Goal: Information Seeking & Learning: Learn about a topic

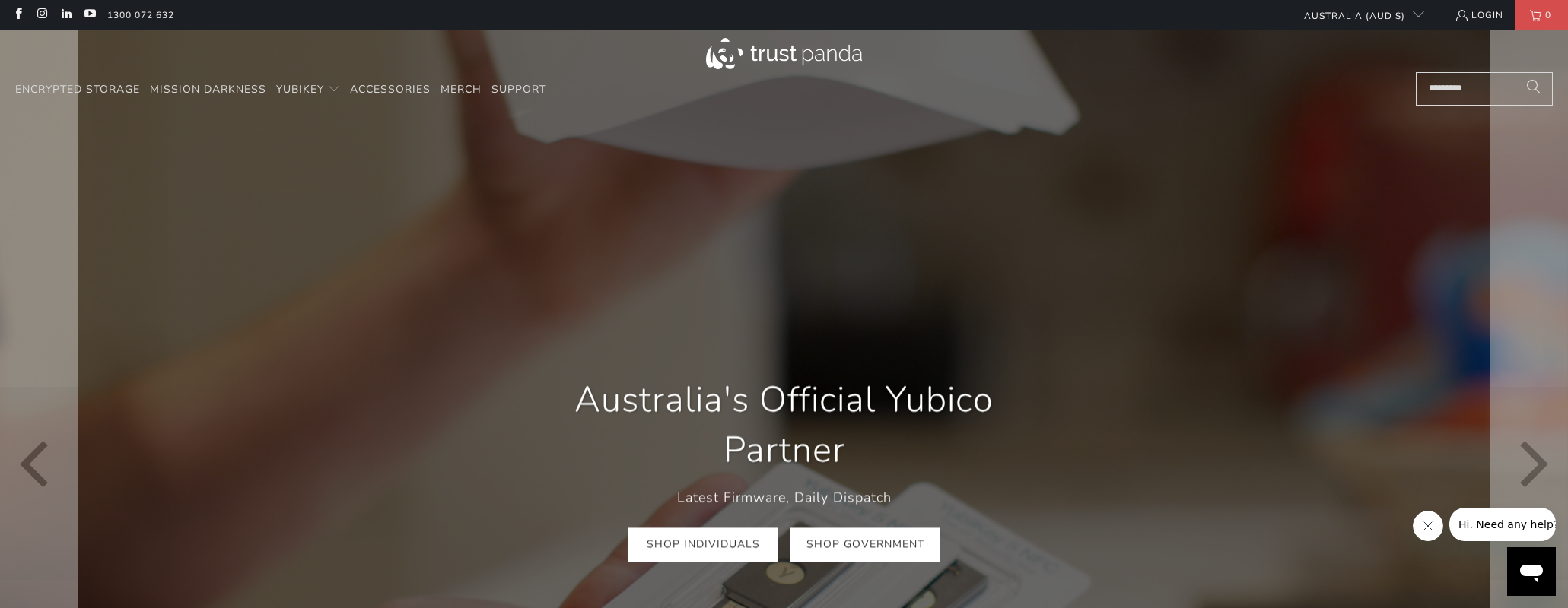
click at [842, 539] on link "Shop Government" at bounding box center [865, 544] width 150 height 35
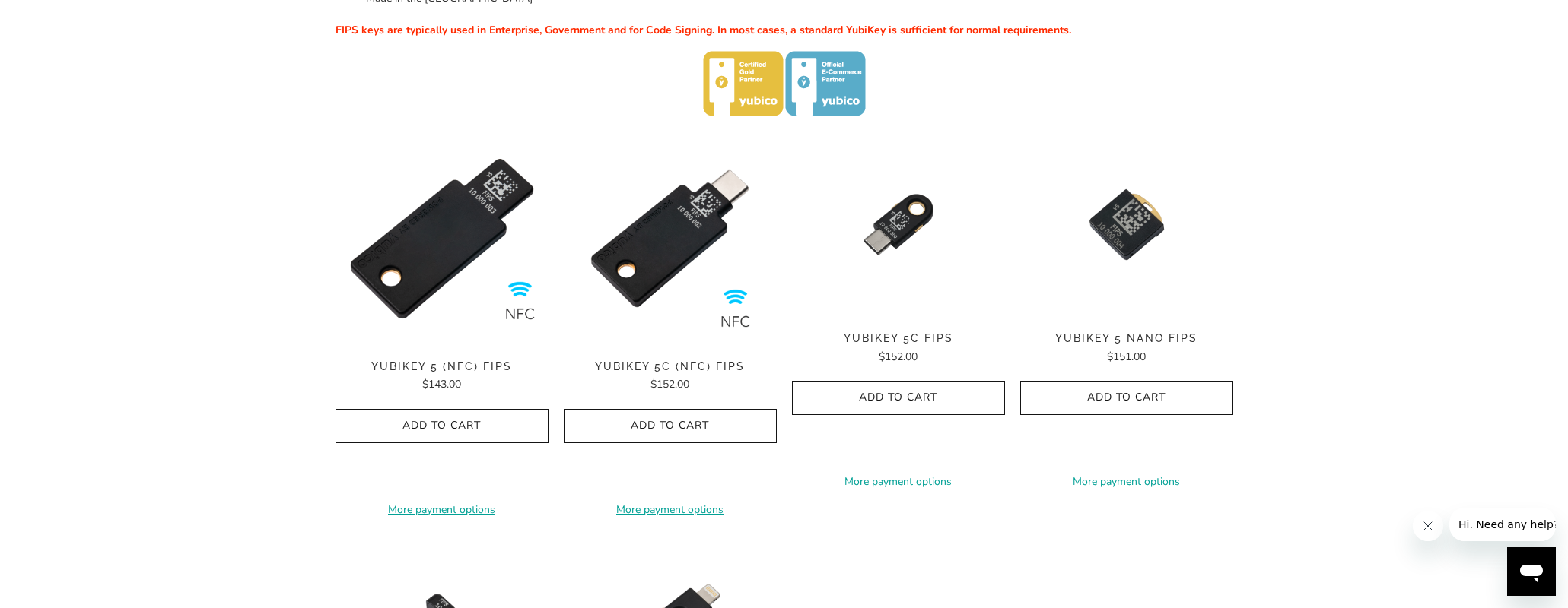
scroll to position [456, 0]
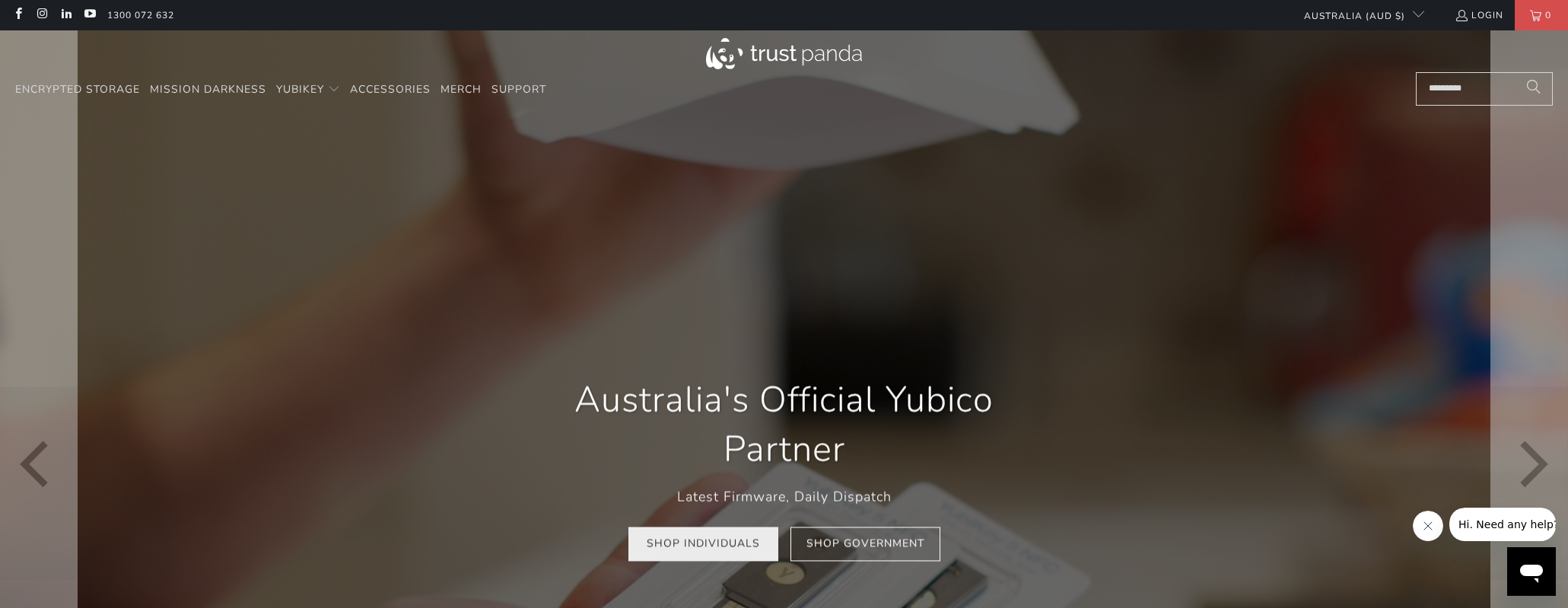
click at [722, 546] on link "Shop Individuals" at bounding box center [703, 544] width 150 height 35
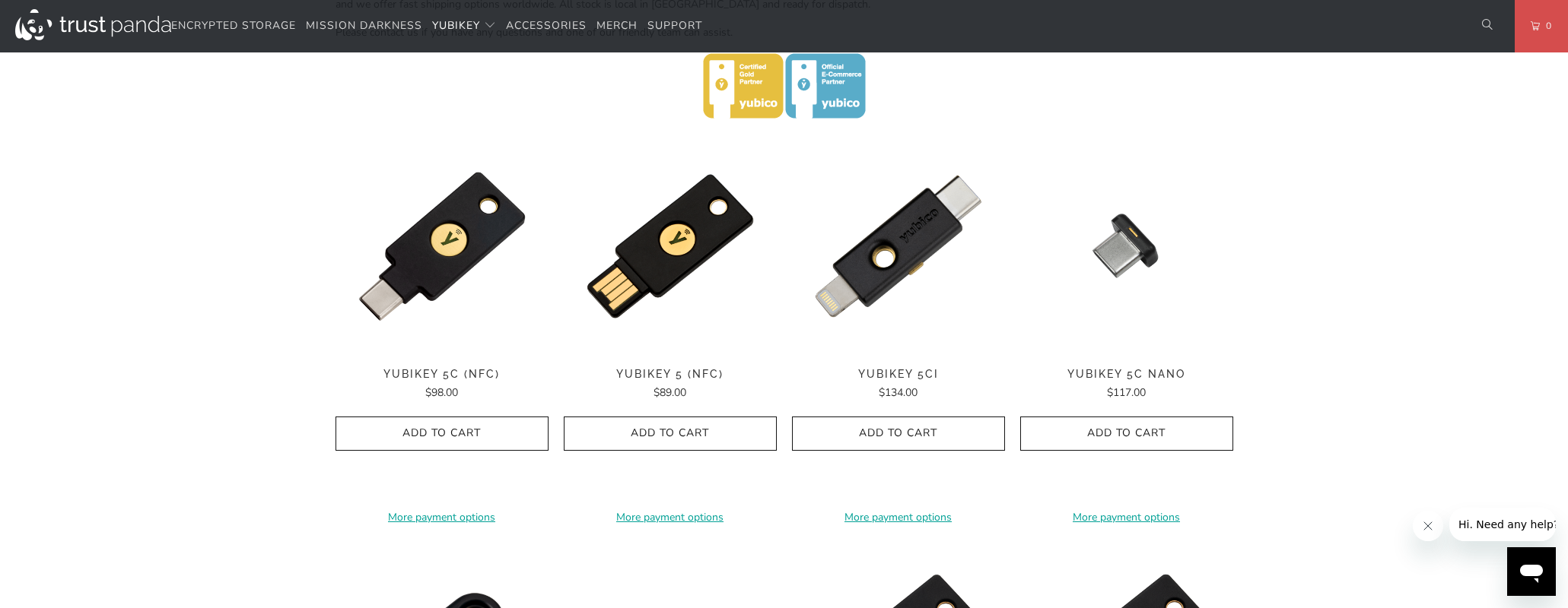
scroll to position [761, 0]
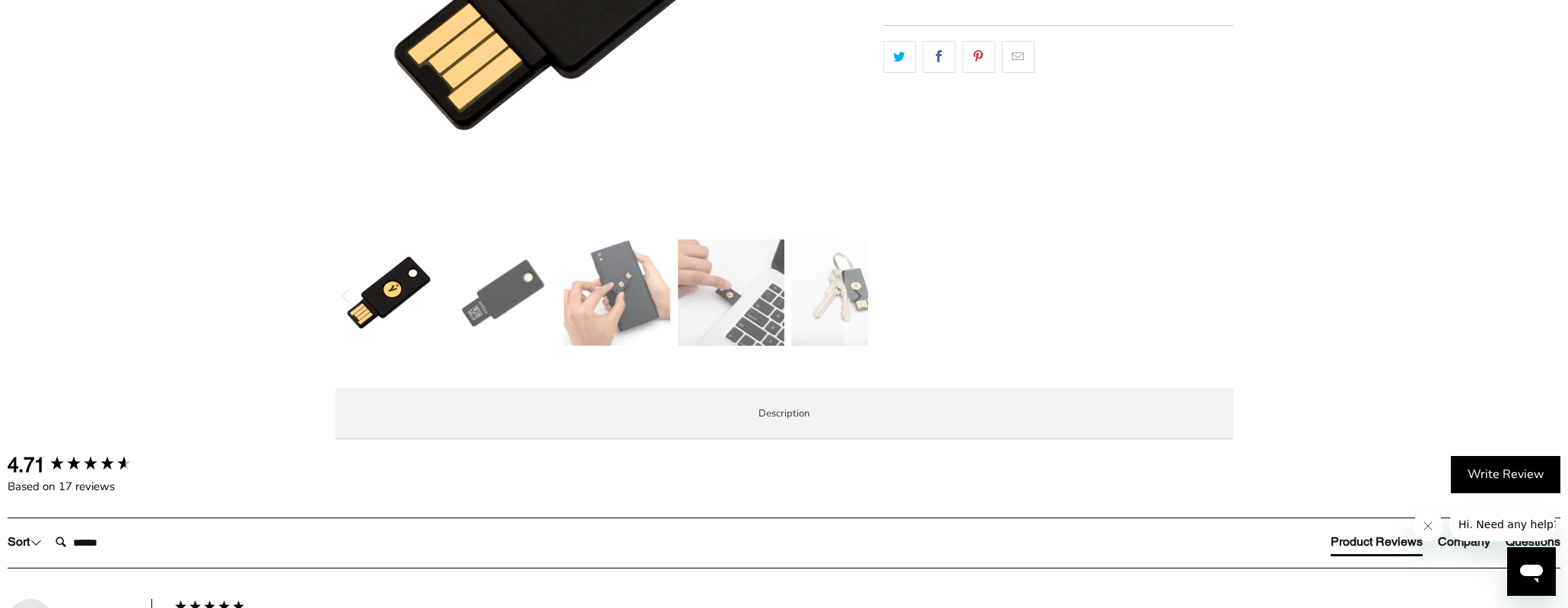
scroll to position [456, 0]
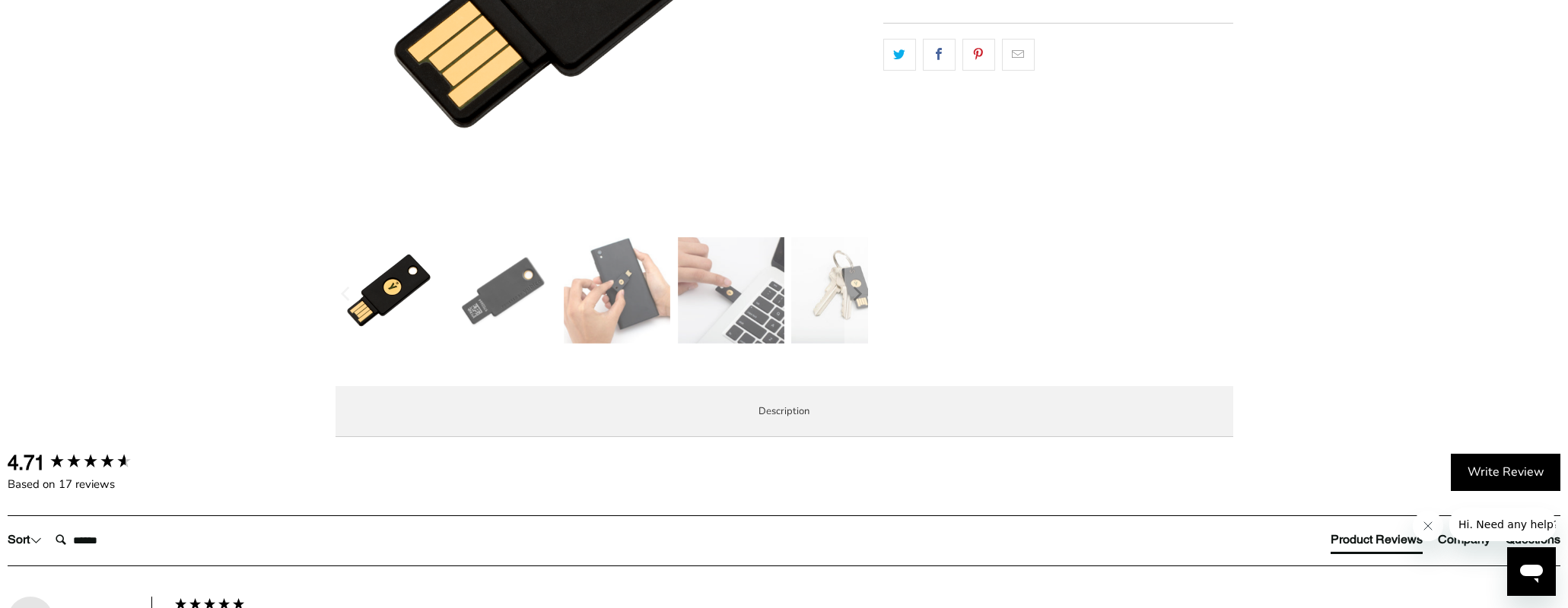
click at [1261, 449] on div at bounding box center [784, 66] width 1568 height 767
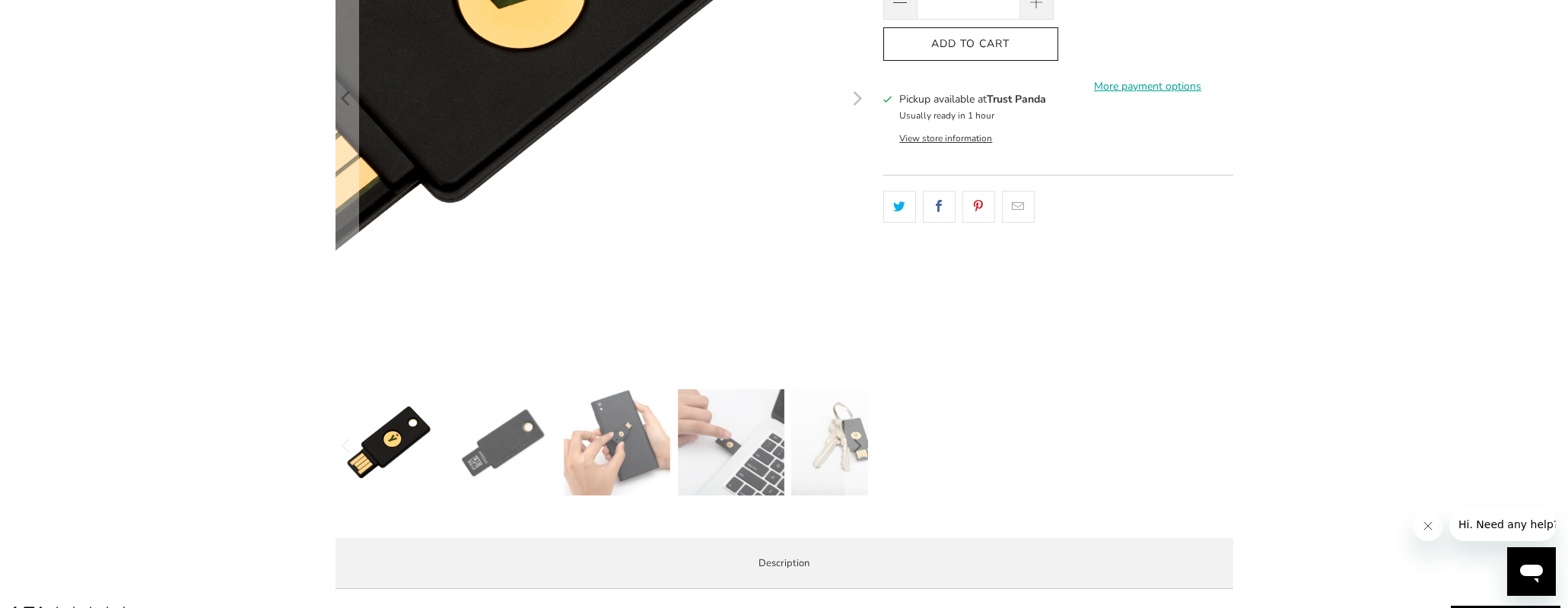
scroll to position [0, 0]
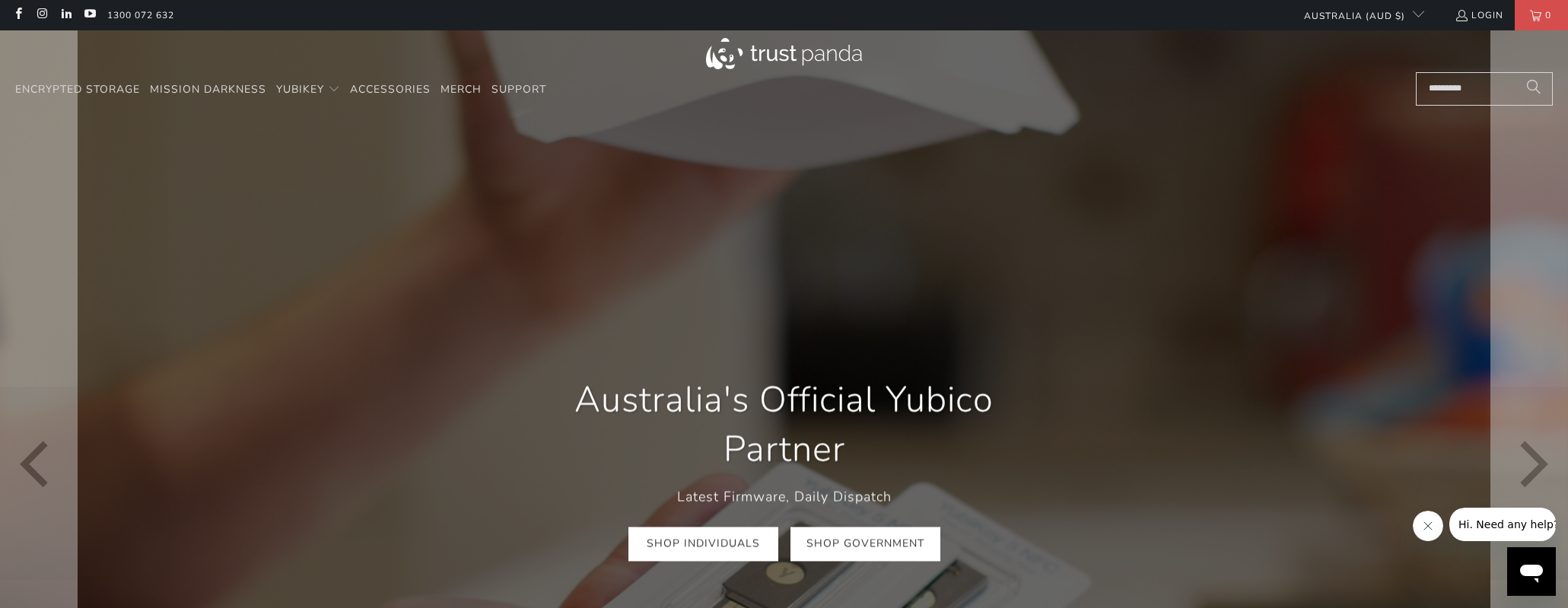
click at [879, 550] on link "Shop Government" at bounding box center [865, 544] width 150 height 35
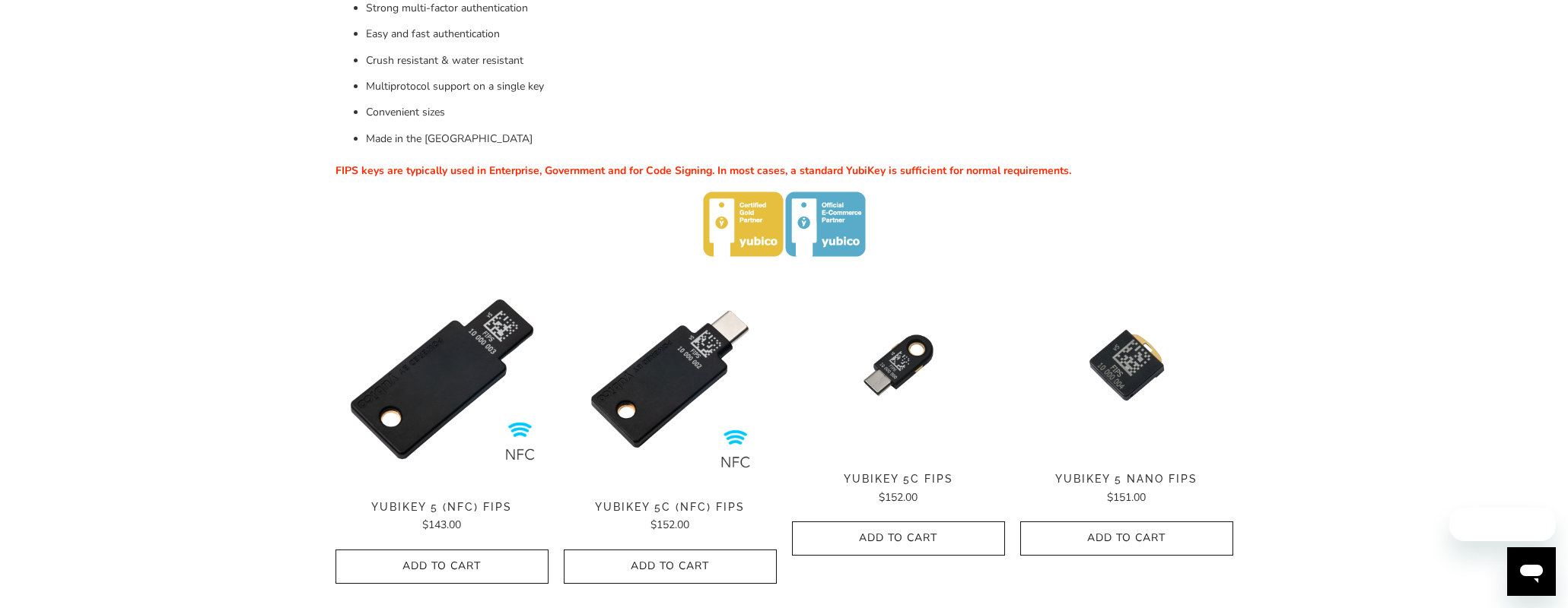
scroll to position [380, 0]
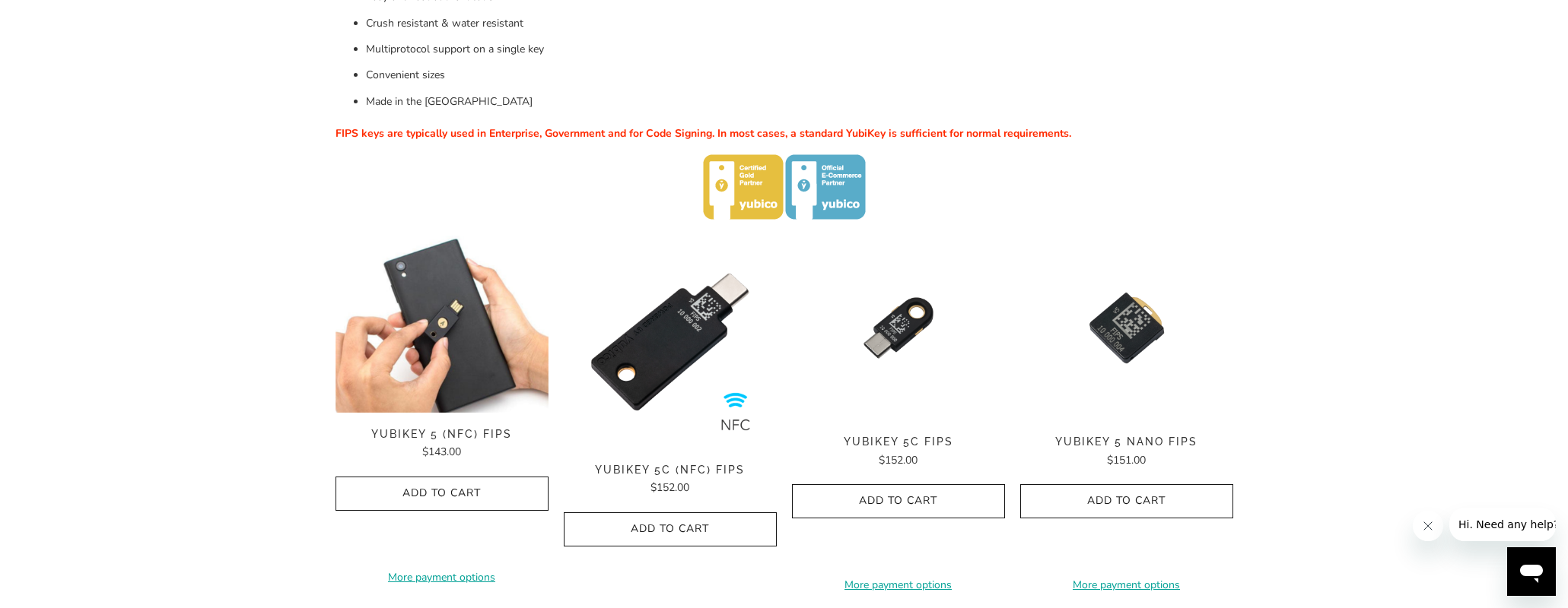
click at [447, 386] on img at bounding box center [441, 325] width 213 height 177
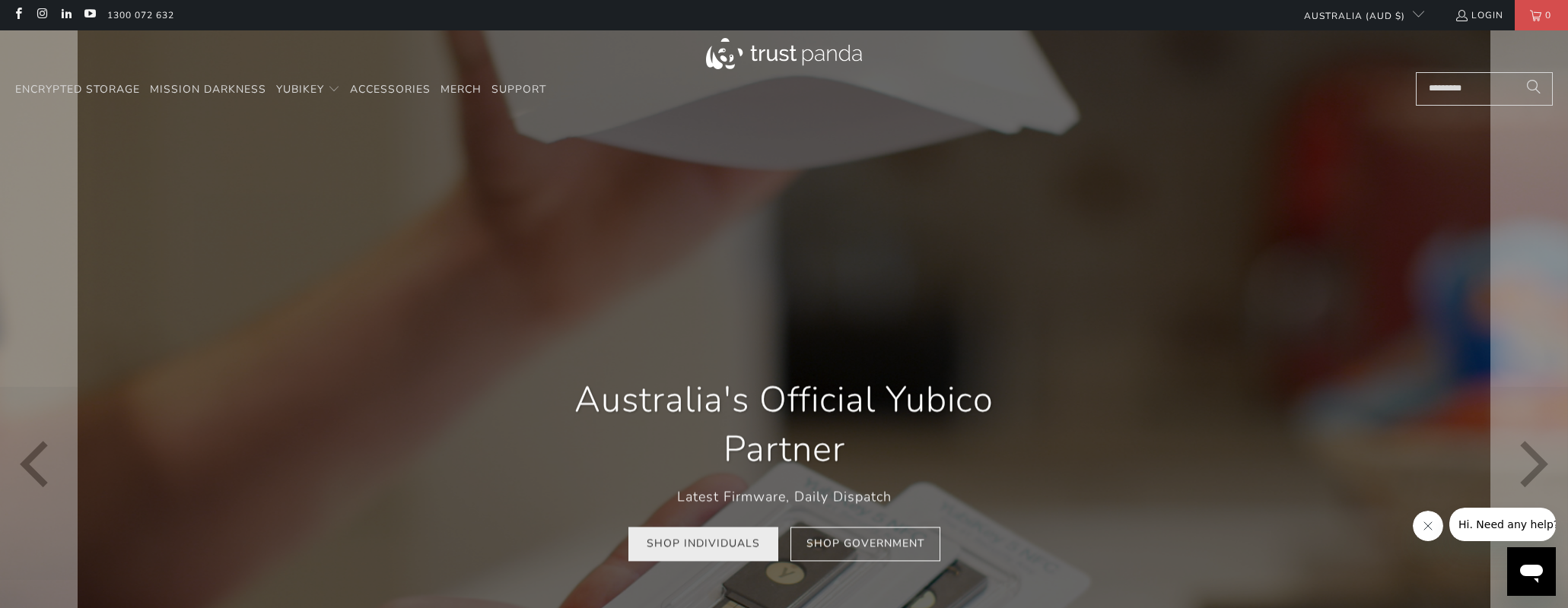
click at [696, 551] on link "Shop Individuals" at bounding box center [703, 544] width 150 height 35
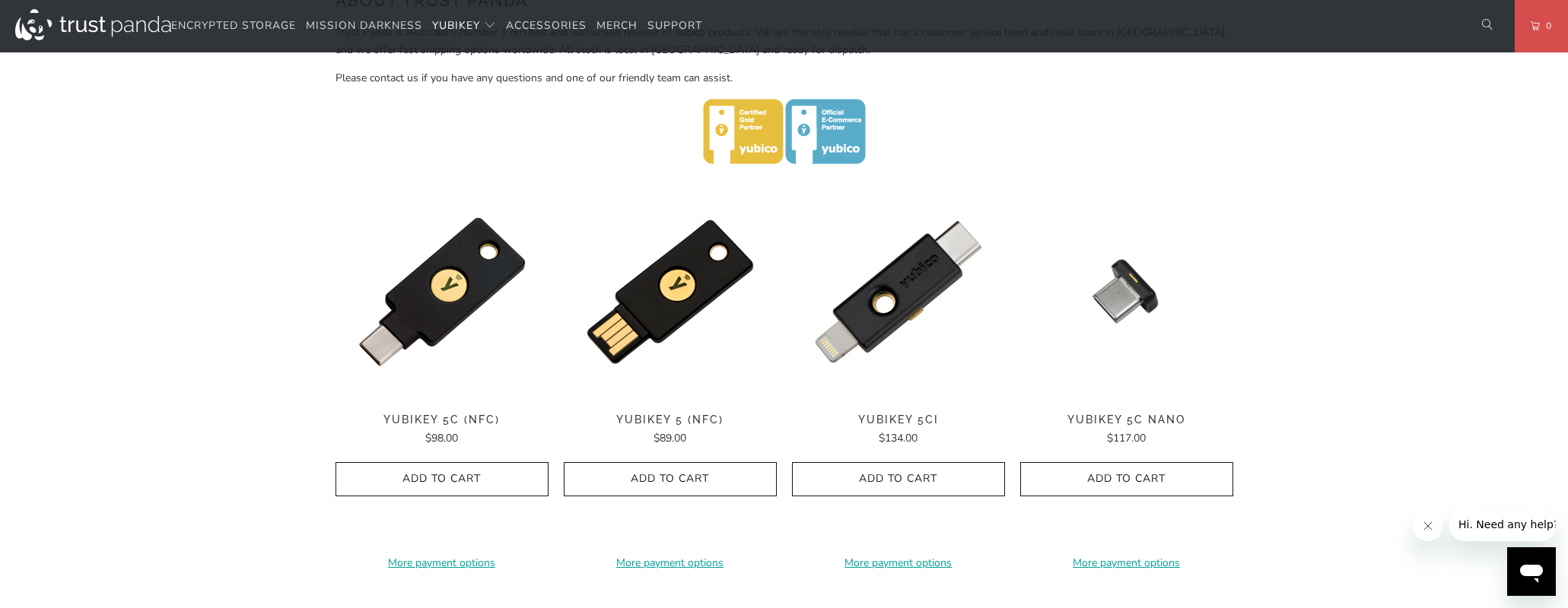
scroll to position [684, 0]
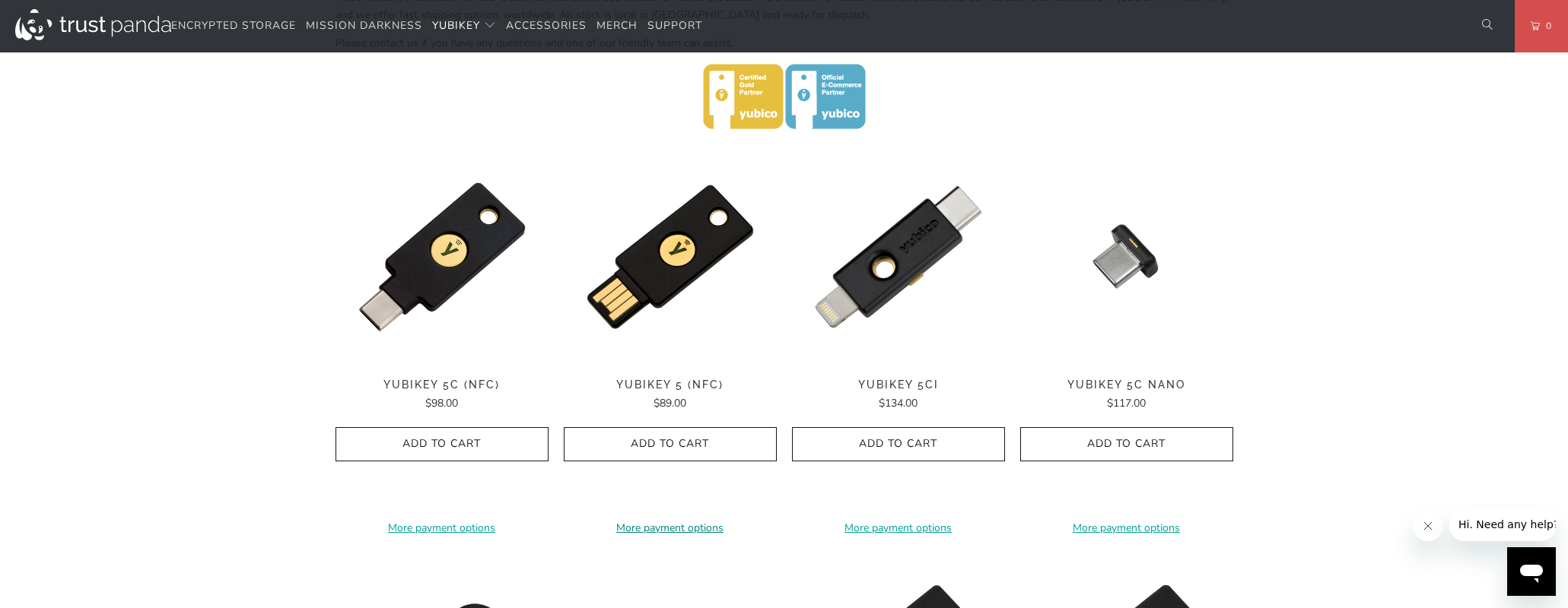
click at [709, 520] on link "More payment options" at bounding box center [670, 528] width 213 height 16
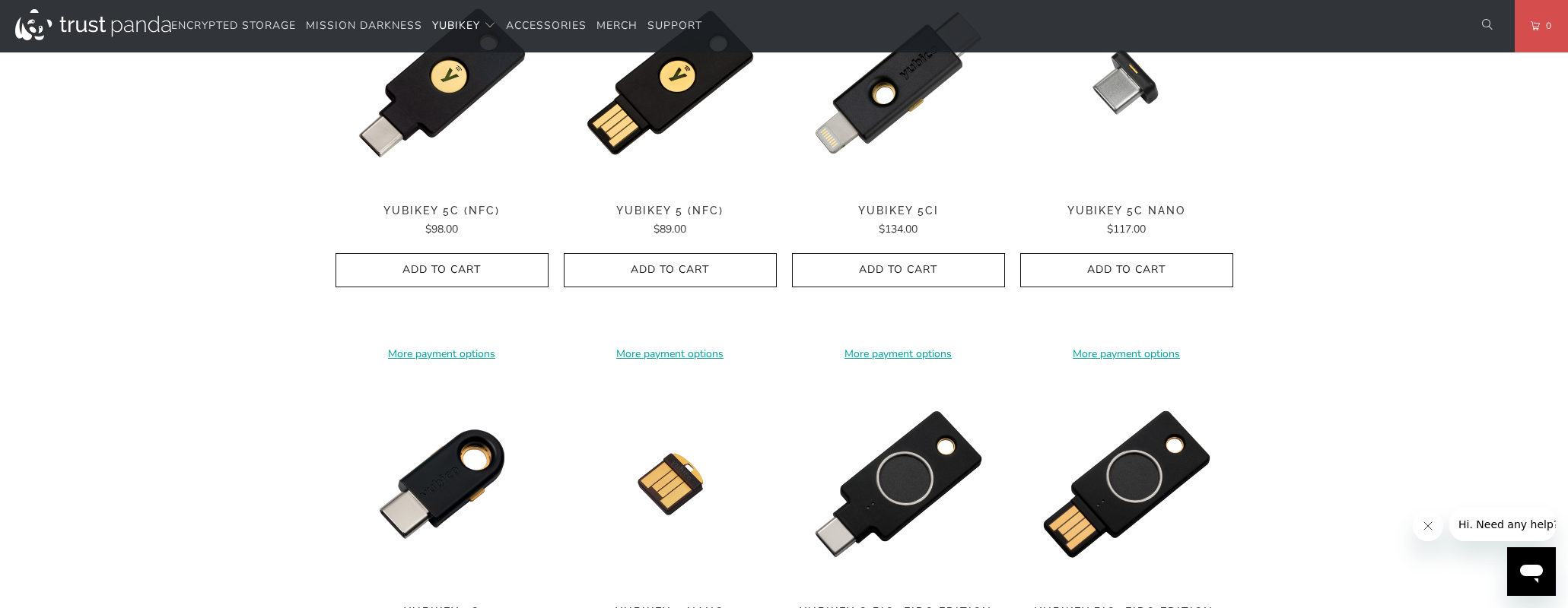
scroll to position [608, 0]
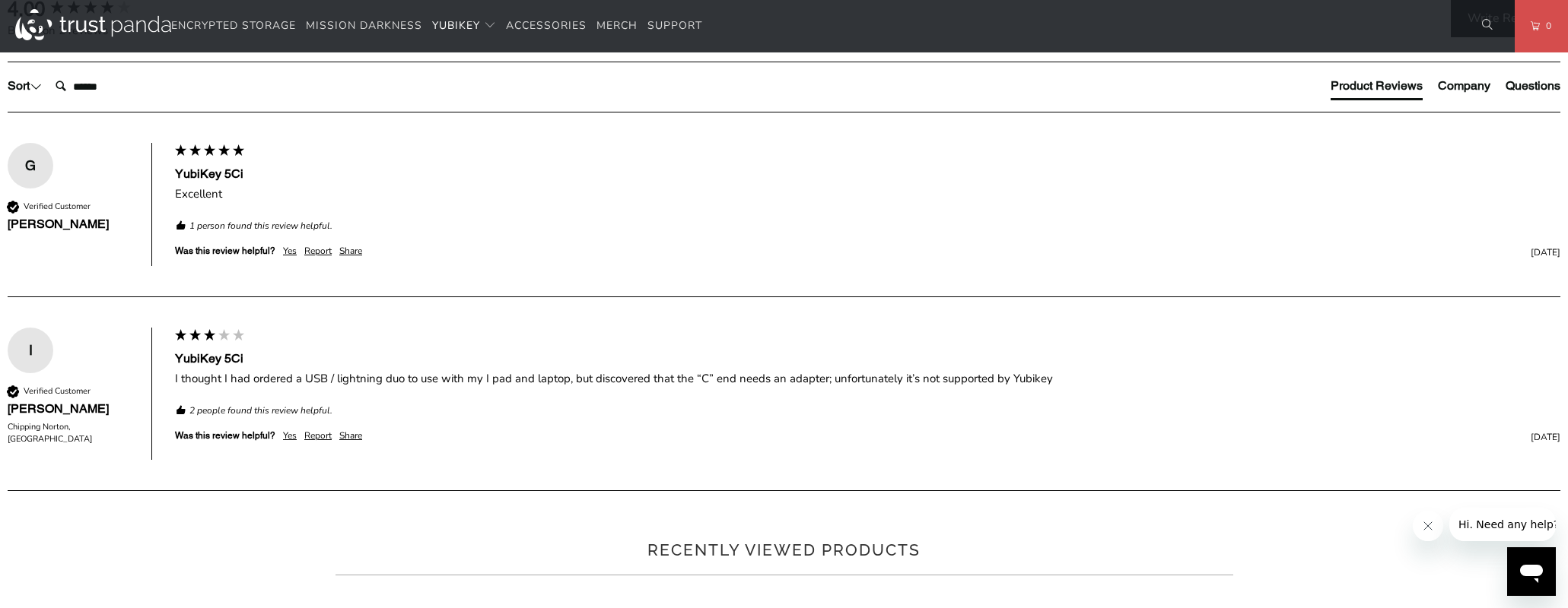
scroll to position [913, 0]
drag, startPoint x: 1114, startPoint y: 225, endPoint x: 1197, endPoint y: 207, distance: 84.9
click at [0, 0] on p "As of [DATE], you can even secure your Apple ID account . Protect your online a…" at bounding box center [0, 0] width 0 height 0
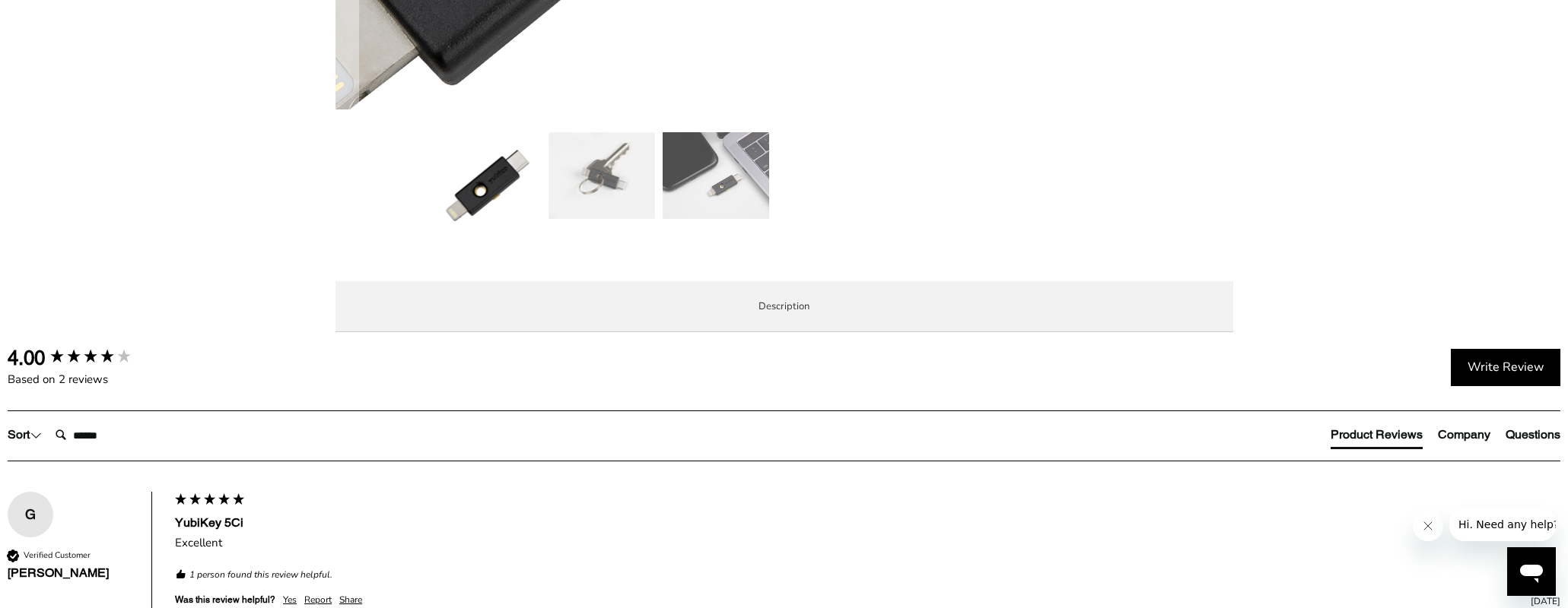
scroll to position [761, 0]
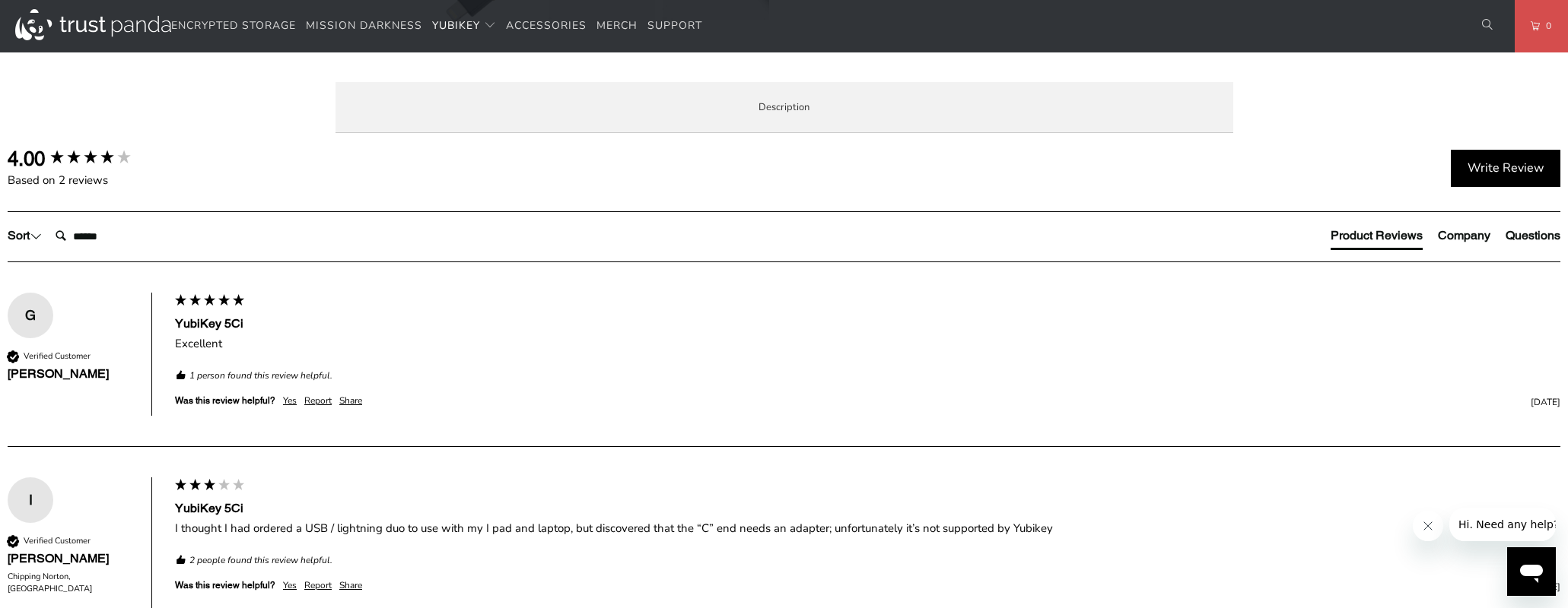
click at [0, 0] on p "As of [DATE], you can even secure your Apple ID account . Protect your online a…" at bounding box center [0, 0] width 0 height 0
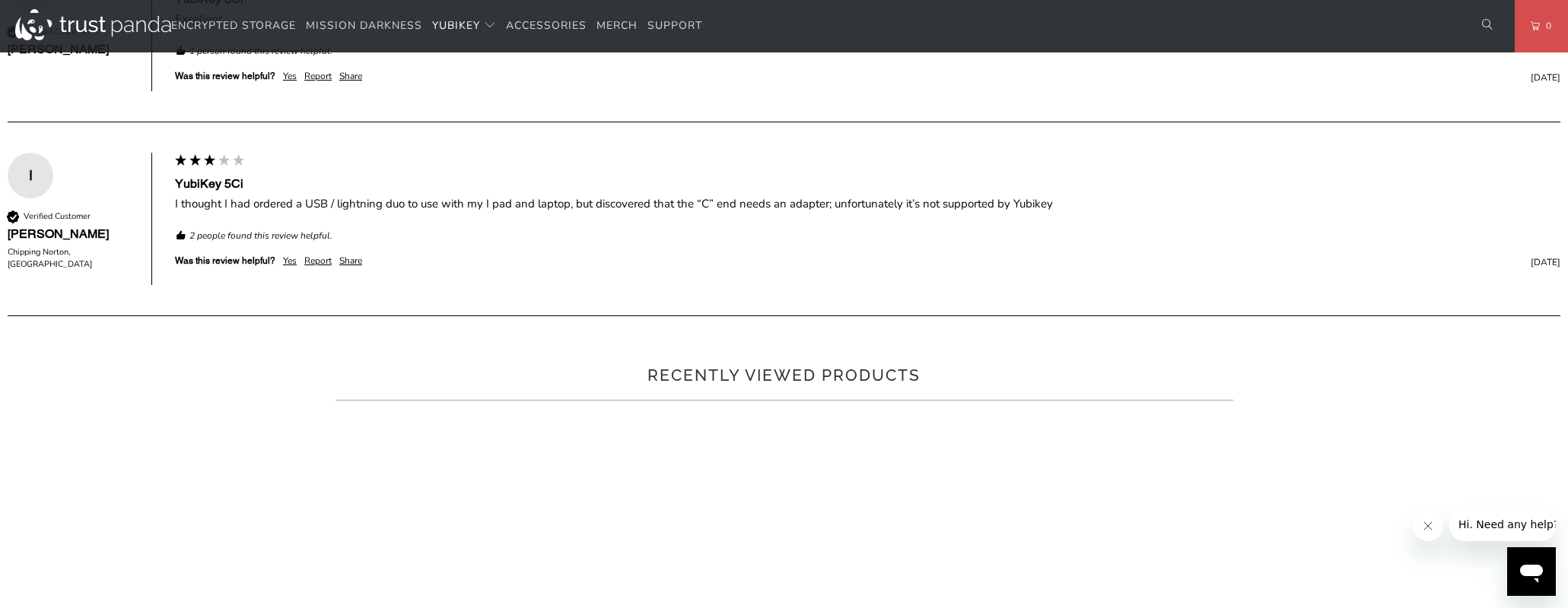
click at [0, 0] on div "The YubiKey 5Ci combines hardware-based authentication and public key cryptogra…" at bounding box center [0, 0] width 0 height 0
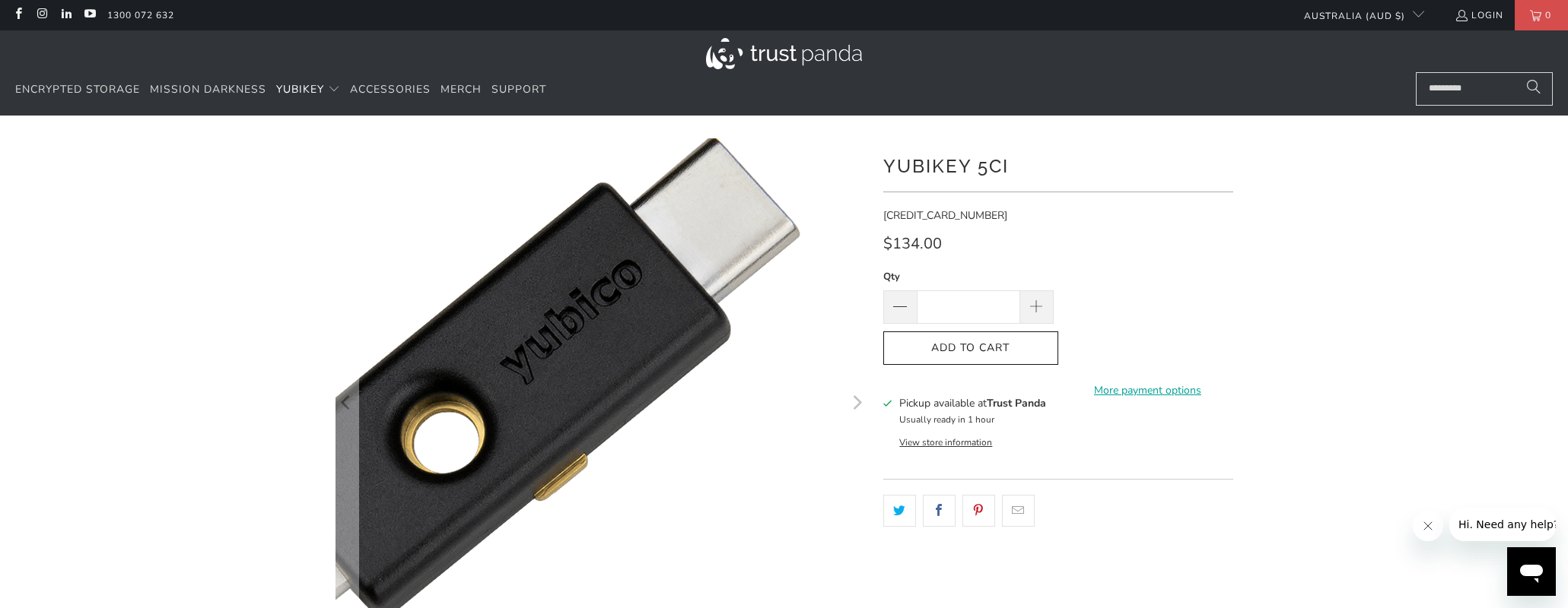
scroll to position [228, 0]
